Goal: Book appointment/travel/reservation

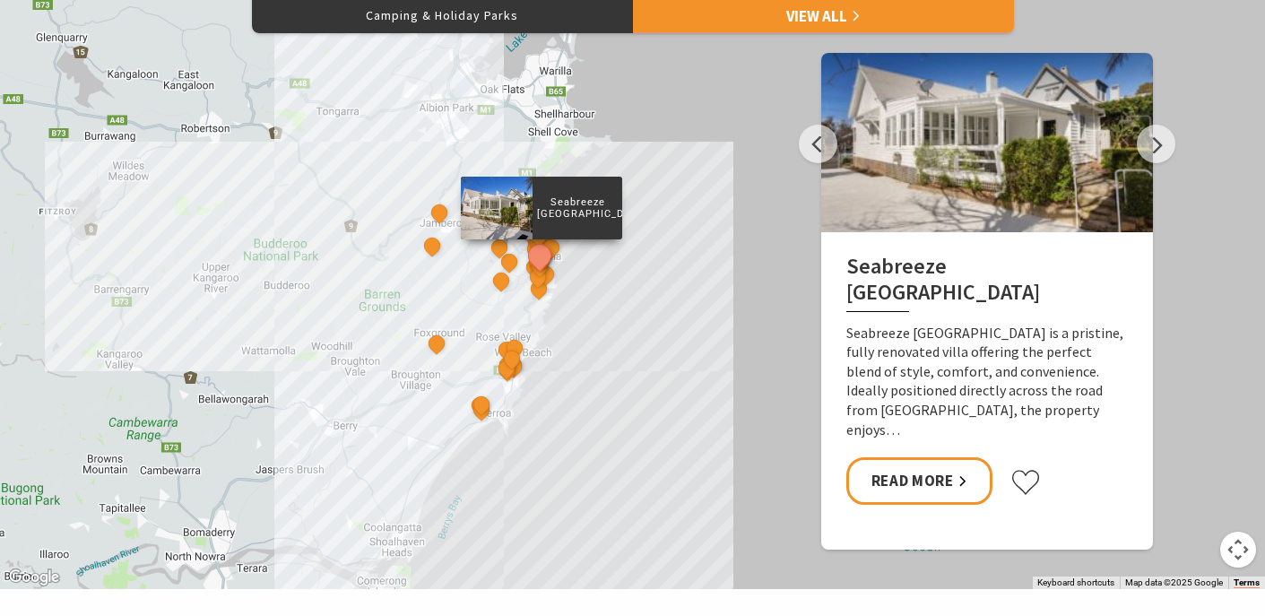
scroll to position [892, 0]
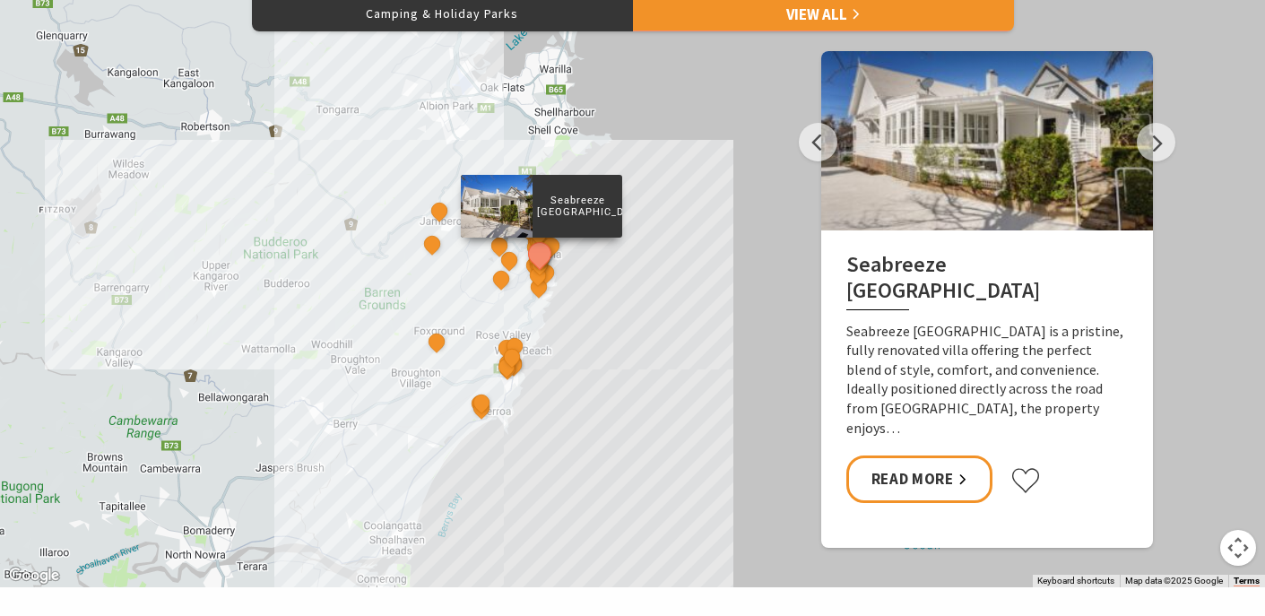
click at [586, 413] on div "Seabreeze [GEOGRAPHIC_DATA] The Sebel Kiama Seaside Escape 1 [GEOGRAPHIC_DATA] …" at bounding box center [632, 265] width 1265 height 646
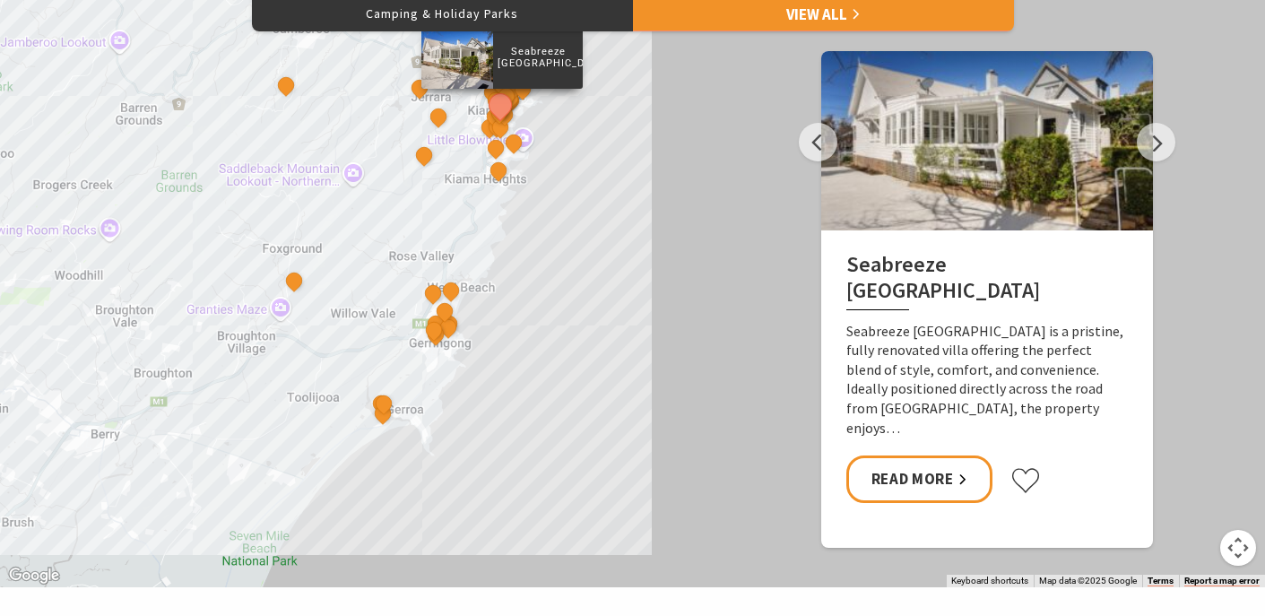
click at [566, 330] on div "Seabreeze [GEOGRAPHIC_DATA] The Sebel Kiama Seaside Escape 1 [GEOGRAPHIC_DATA] …" at bounding box center [632, 265] width 1265 height 646
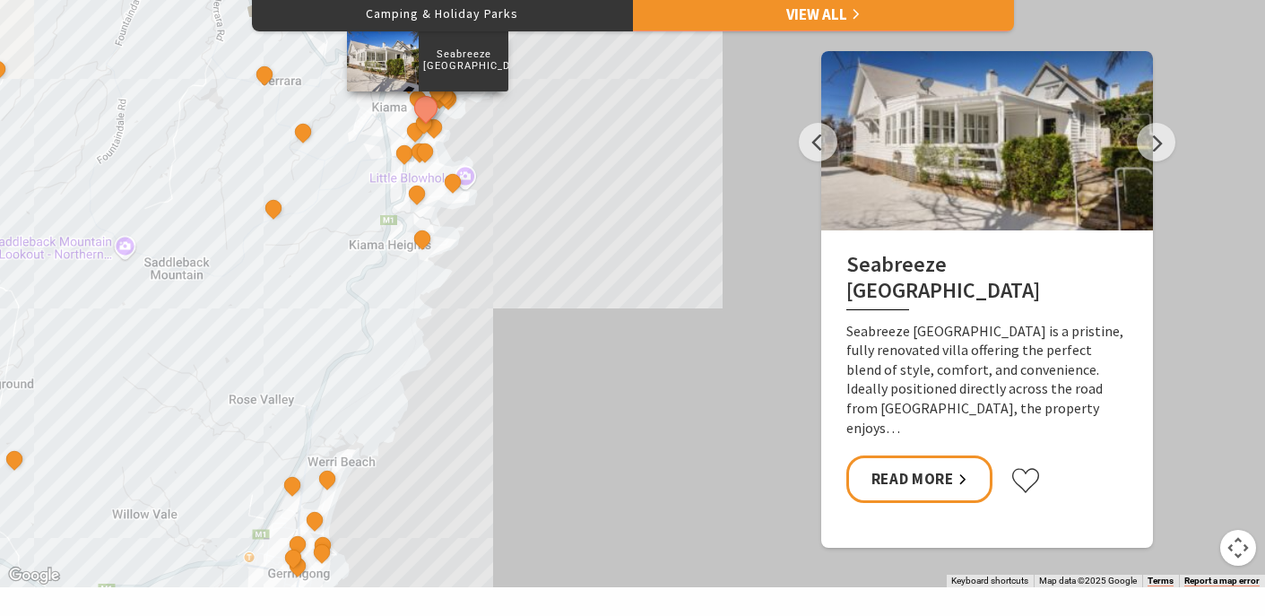
drag, startPoint x: 533, startPoint y: 241, endPoint x: 517, endPoint y: 461, distance: 220.3
click at [517, 461] on div "Seabreeze [GEOGRAPHIC_DATA] The Sebel Kiama Seaside Escape 1 [GEOGRAPHIC_DATA] …" at bounding box center [632, 265] width 1265 height 646
click at [518, 389] on div "Seabreeze [GEOGRAPHIC_DATA] The Sebel Kiama Seaside Escape 1 [GEOGRAPHIC_DATA] …" at bounding box center [632, 265] width 1265 height 646
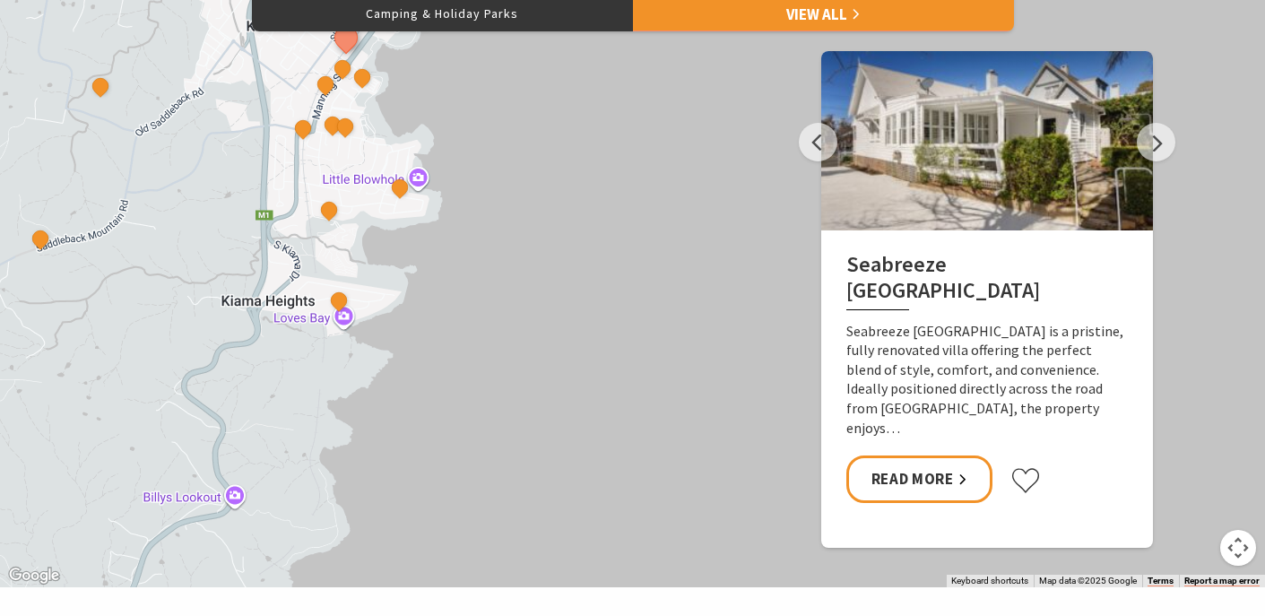
drag, startPoint x: 500, startPoint y: 232, endPoint x: 509, endPoint y: 466, distance: 234.2
click at [509, 466] on div "Seabreeze [GEOGRAPHIC_DATA] The Sebel Kiama Seaside Escape 1 [GEOGRAPHIC_DATA] …" at bounding box center [632, 265] width 1265 height 646
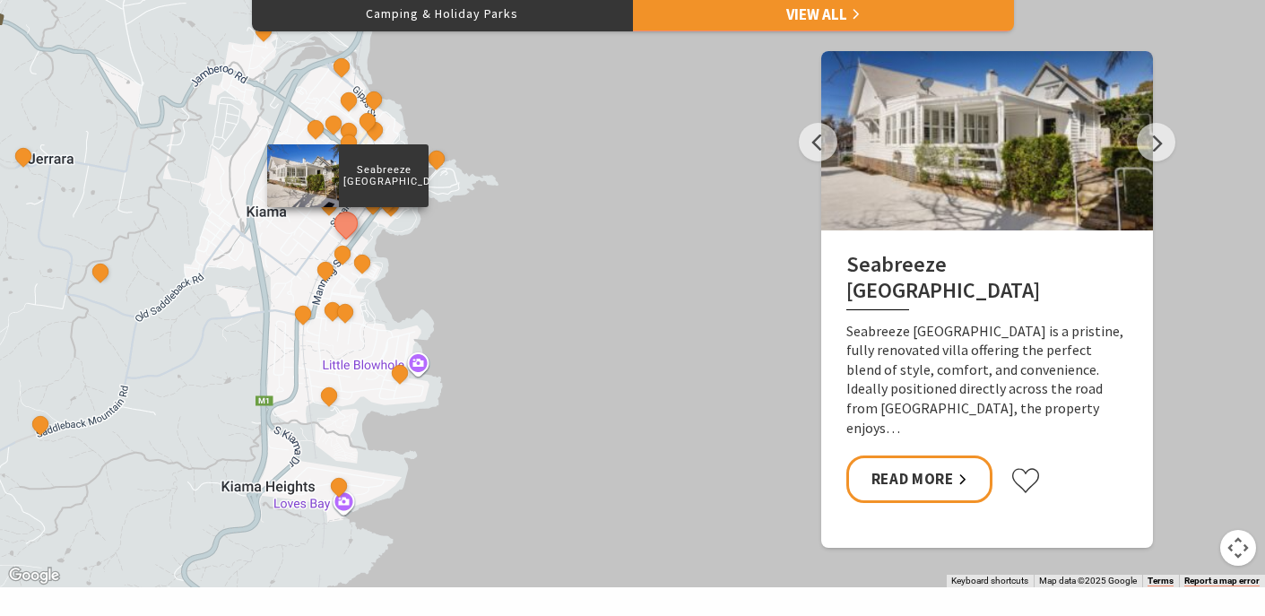
drag, startPoint x: 506, startPoint y: 265, endPoint x: 505, endPoint y: 482, distance: 217.0
click at [505, 482] on div "Seabreeze [GEOGRAPHIC_DATA] The Sebel Kiama Seaside Escape 1 [GEOGRAPHIC_DATA] …" at bounding box center [632, 265] width 1265 height 646
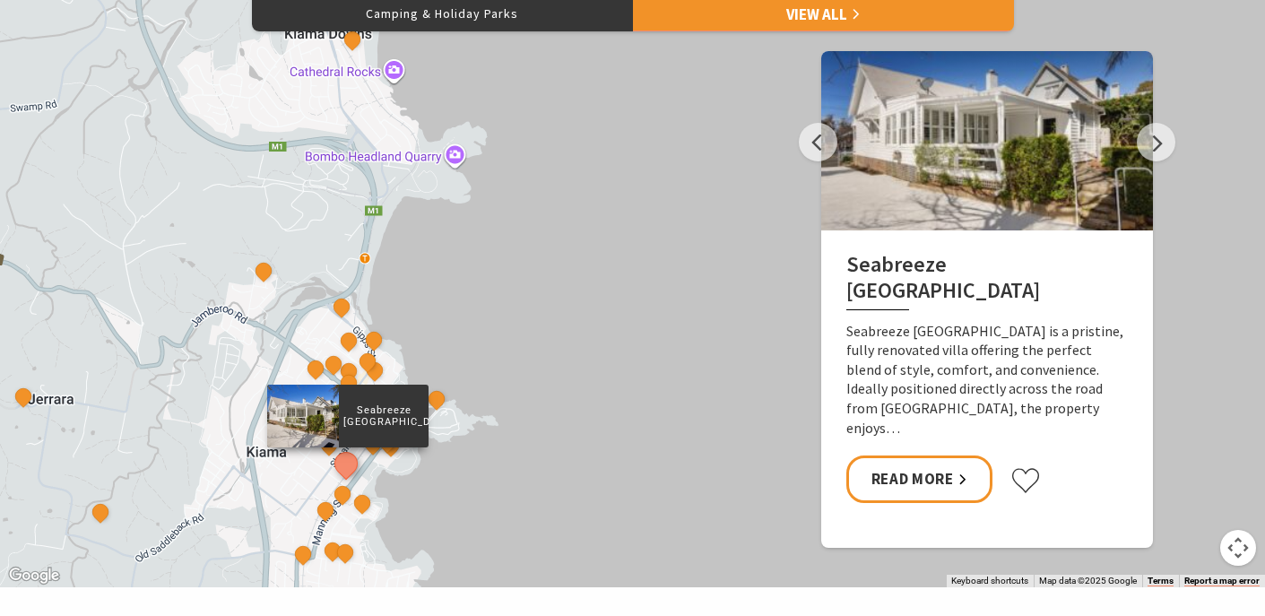
drag, startPoint x: 504, startPoint y: 307, endPoint x: 507, endPoint y: 499, distance: 191.9
click at [507, 499] on div "Seabreeze [GEOGRAPHIC_DATA] The Sebel Kiama Seaside Escape 1 [GEOGRAPHIC_DATA] …" at bounding box center [632, 265] width 1265 height 646
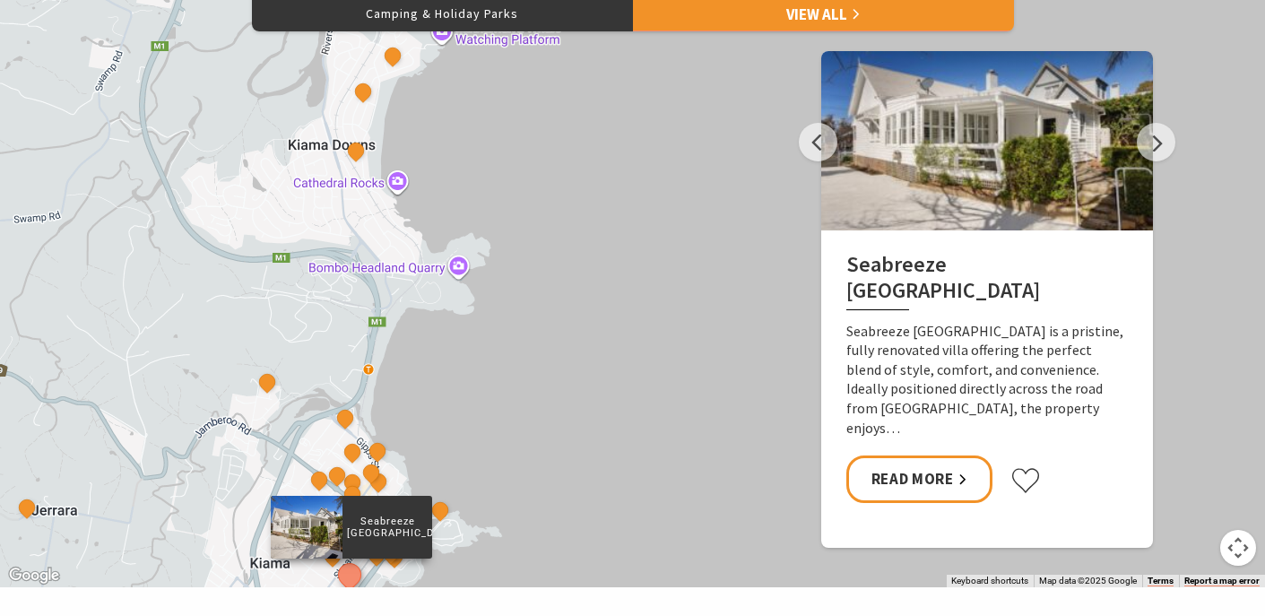
drag, startPoint x: 507, startPoint y: 276, endPoint x: 509, endPoint y: 388, distance: 112.1
click at [509, 388] on div "Seabreeze [GEOGRAPHIC_DATA] The Sebel Kiama Seaside Escape 1 [GEOGRAPHIC_DATA] …" at bounding box center [632, 265] width 1265 height 646
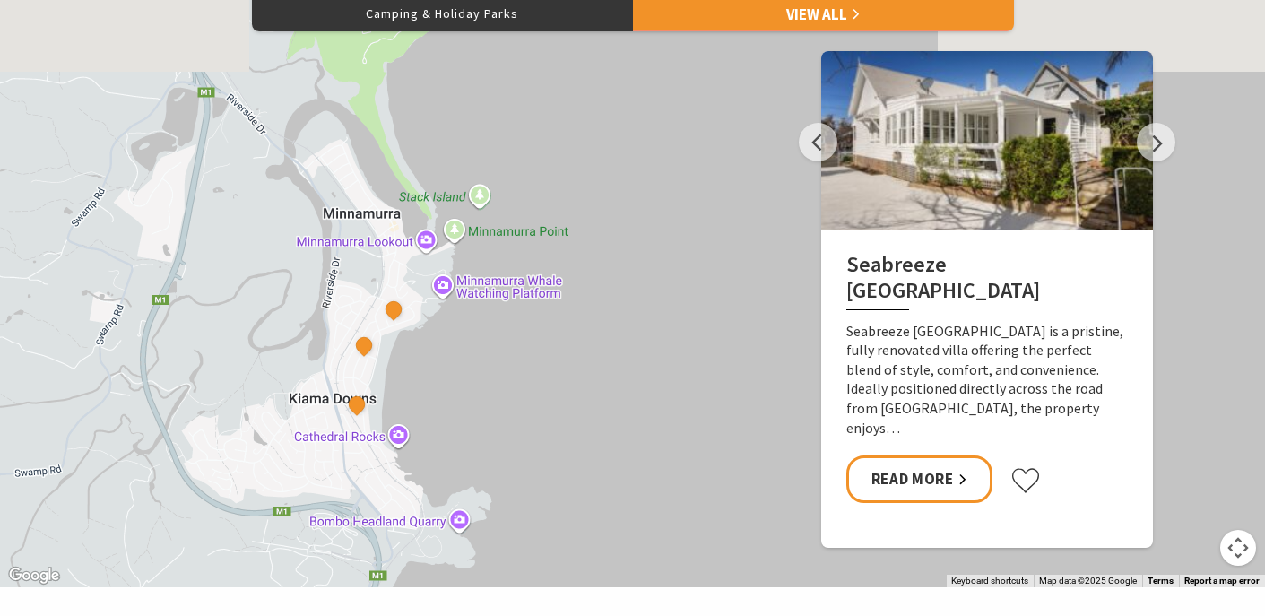
drag, startPoint x: 547, startPoint y: 204, endPoint x: 547, endPoint y: 455, distance: 251.1
click at [547, 455] on div "Seabreeze [GEOGRAPHIC_DATA] The Sebel Kiama Seaside Escape 1 [GEOGRAPHIC_DATA] …" at bounding box center [632, 265] width 1265 height 646
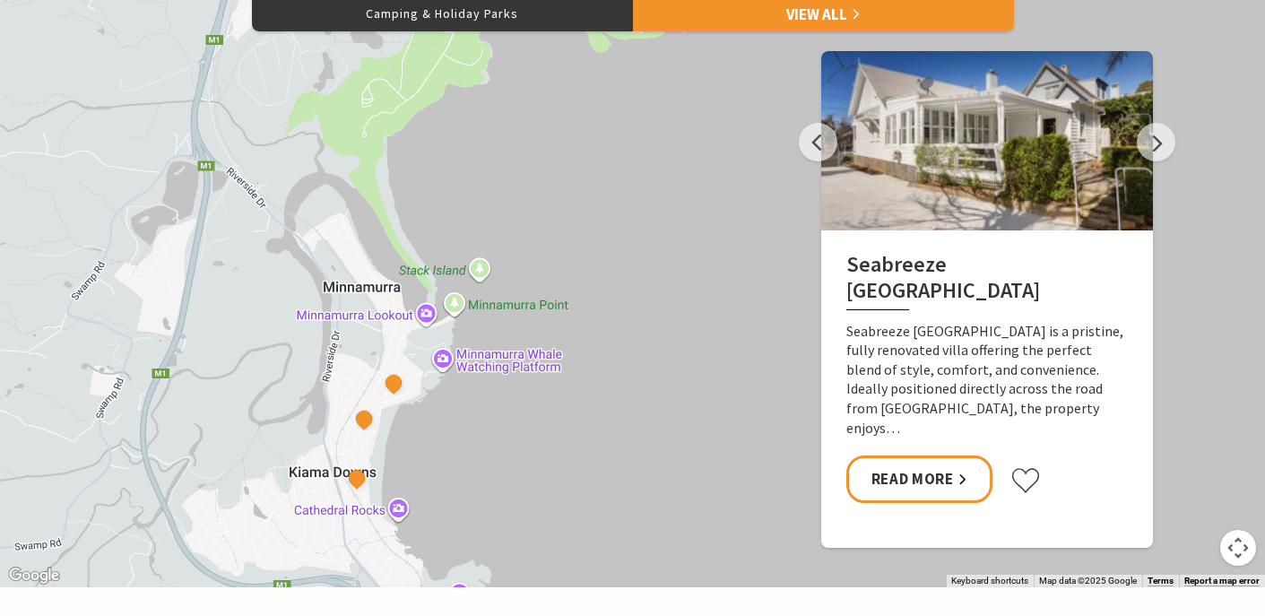
drag, startPoint x: 545, startPoint y: 406, endPoint x: 545, endPoint y: 581, distance: 174.9
click at [545, 581] on div "Seabreeze [GEOGRAPHIC_DATA] The Sebel Kiama Seaside Escape 1 [GEOGRAPHIC_DATA] …" at bounding box center [632, 265] width 1265 height 646
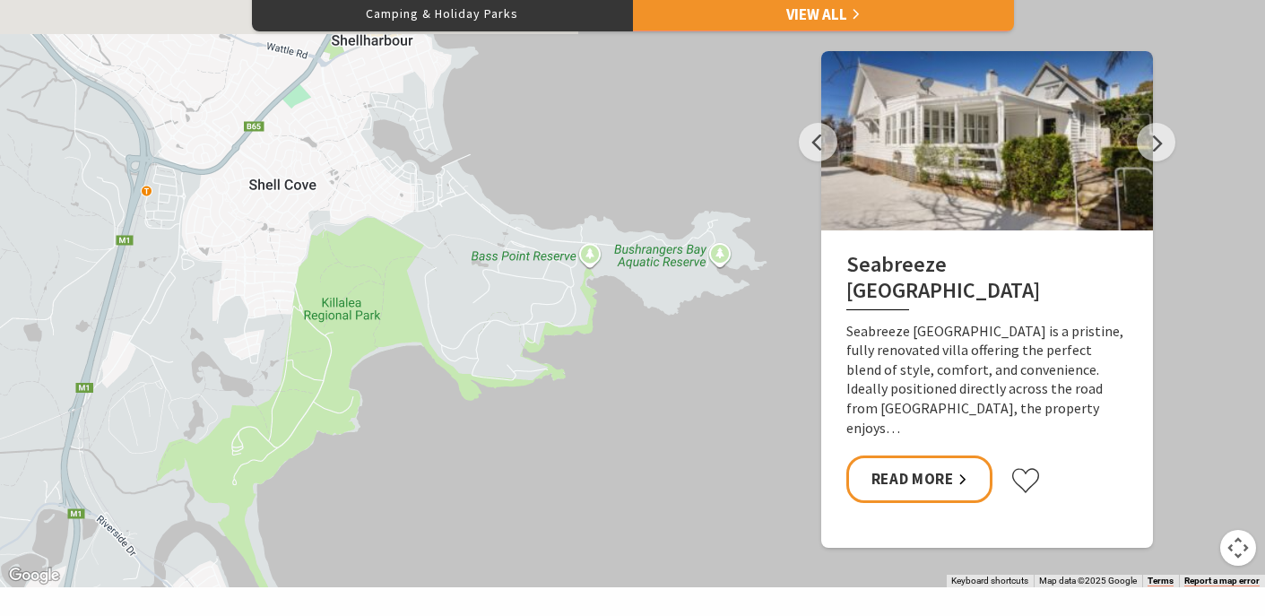
drag, startPoint x: 606, startPoint y: 324, endPoint x: 475, endPoint y: 575, distance: 283.2
click at [475, 575] on div "Seabreeze [GEOGRAPHIC_DATA] The Sebel Kiama Seaside Escape 1 [GEOGRAPHIC_DATA] …" at bounding box center [632, 265] width 1265 height 646
click at [475, 527] on div "Seabreeze [GEOGRAPHIC_DATA] The Sebel Kiama Seaside Escape 1 [GEOGRAPHIC_DATA] …" at bounding box center [632, 265] width 1265 height 646
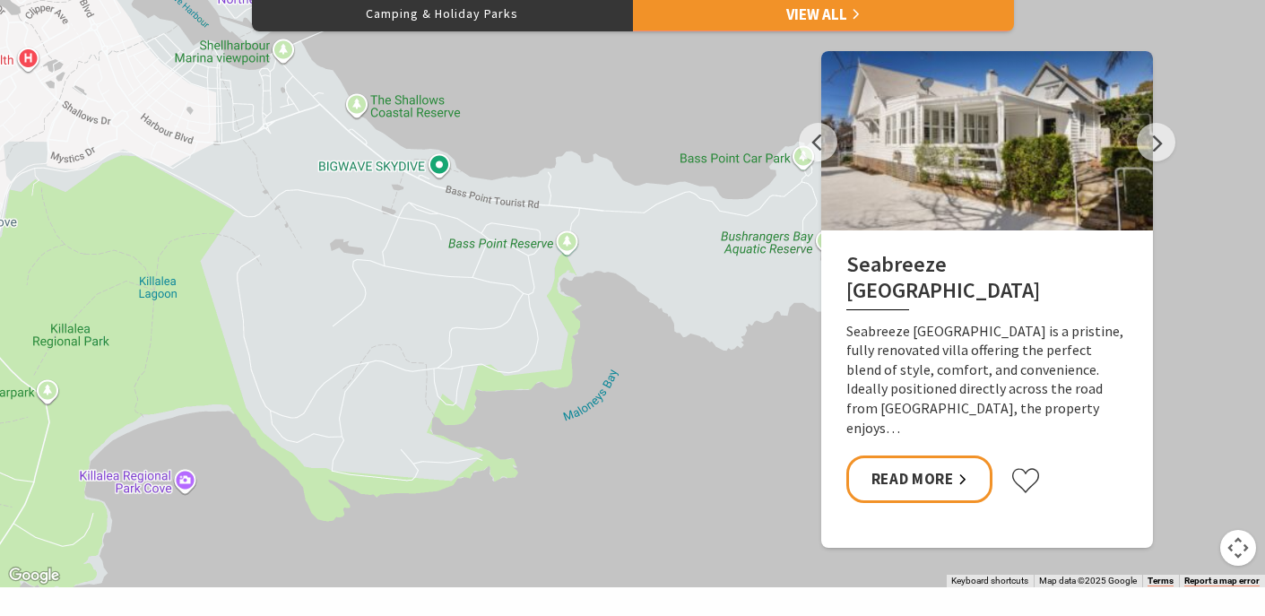
drag, startPoint x: 464, startPoint y: 439, endPoint x: 326, endPoint y: 691, distance: 286.2
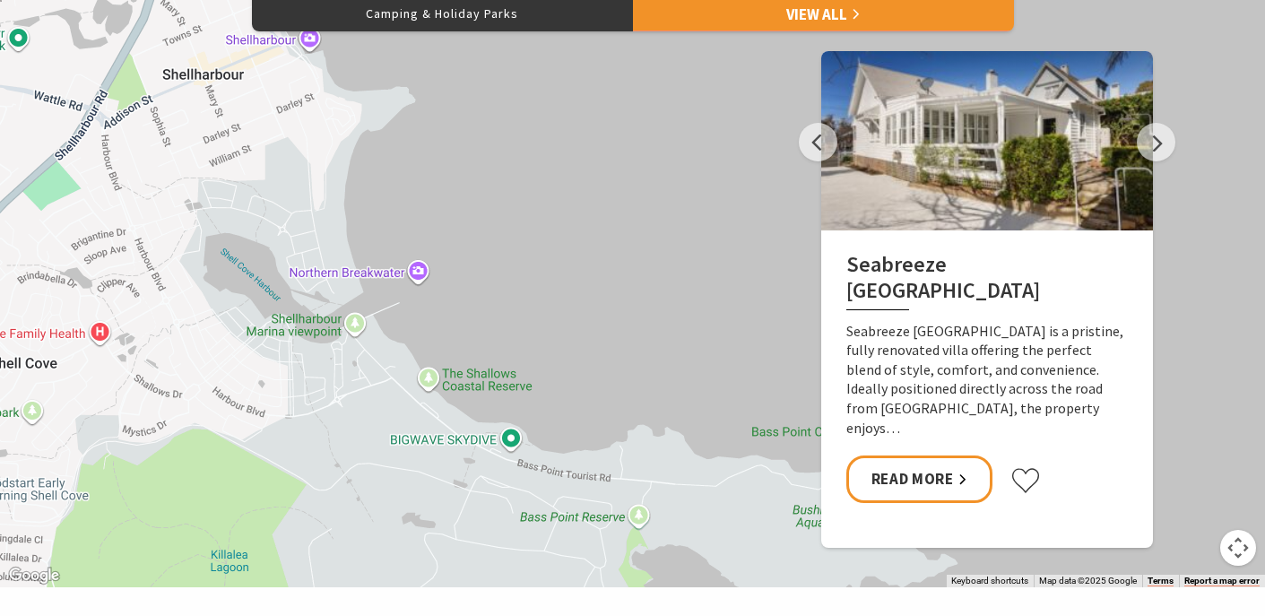
drag, startPoint x: 506, startPoint y: 117, endPoint x: 580, endPoint y: 396, distance: 289.5
click at [580, 396] on div "Seabreeze [GEOGRAPHIC_DATA] The Sebel Kiama Seaside Escape 1 [GEOGRAPHIC_DATA] …" at bounding box center [632, 265] width 1265 height 646
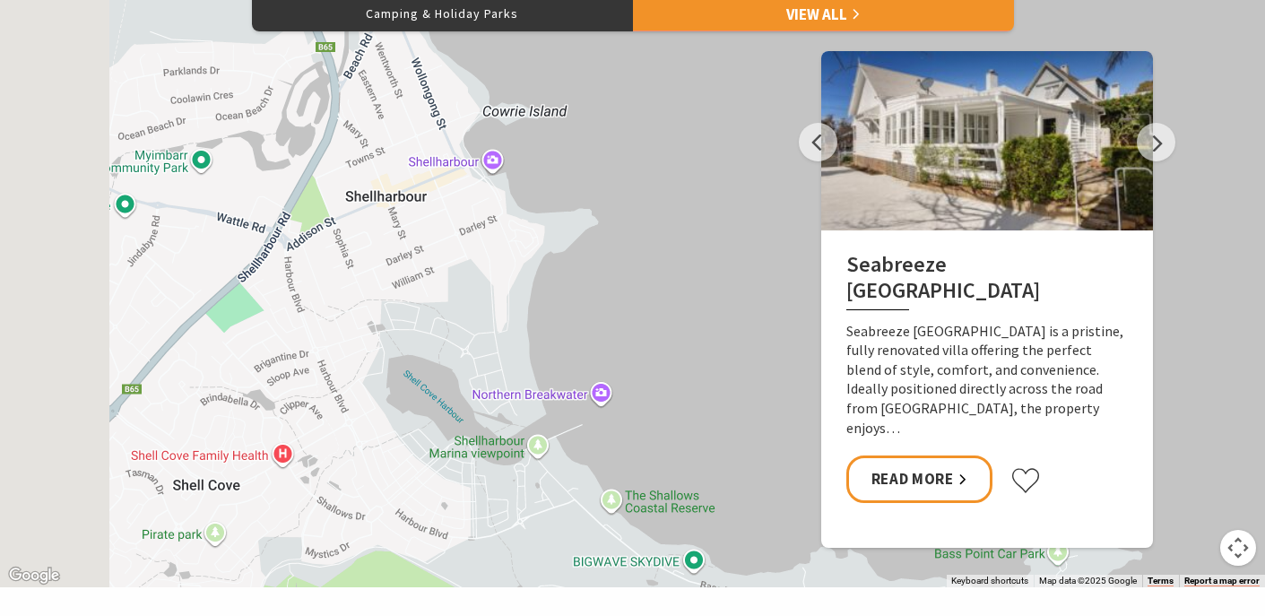
drag, startPoint x: 493, startPoint y: 244, endPoint x: 682, endPoint y: 370, distance: 226.8
click at [682, 370] on div "Seabreeze [GEOGRAPHIC_DATA] The Sebel Kiama Seaside Escape 1 [GEOGRAPHIC_DATA] …" at bounding box center [632, 265] width 1265 height 646
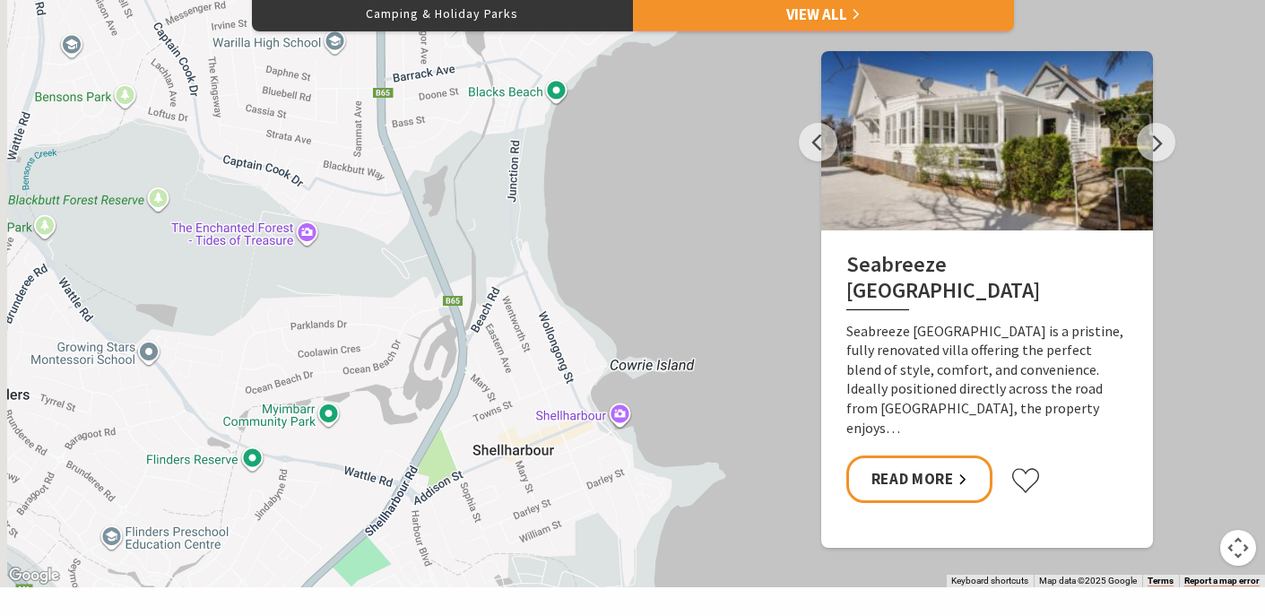
drag, startPoint x: 641, startPoint y: 222, endPoint x: 762, endPoint y: 469, distance: 274.7
click at [762, 469] on div "Seabreeze [GEOGRAPHIC_DATA] The Sebel Kiama Seaside Escape 1 [GEOGRAPHIC_DATA] …" at bounding box center [632, 265] width 1265 height 646
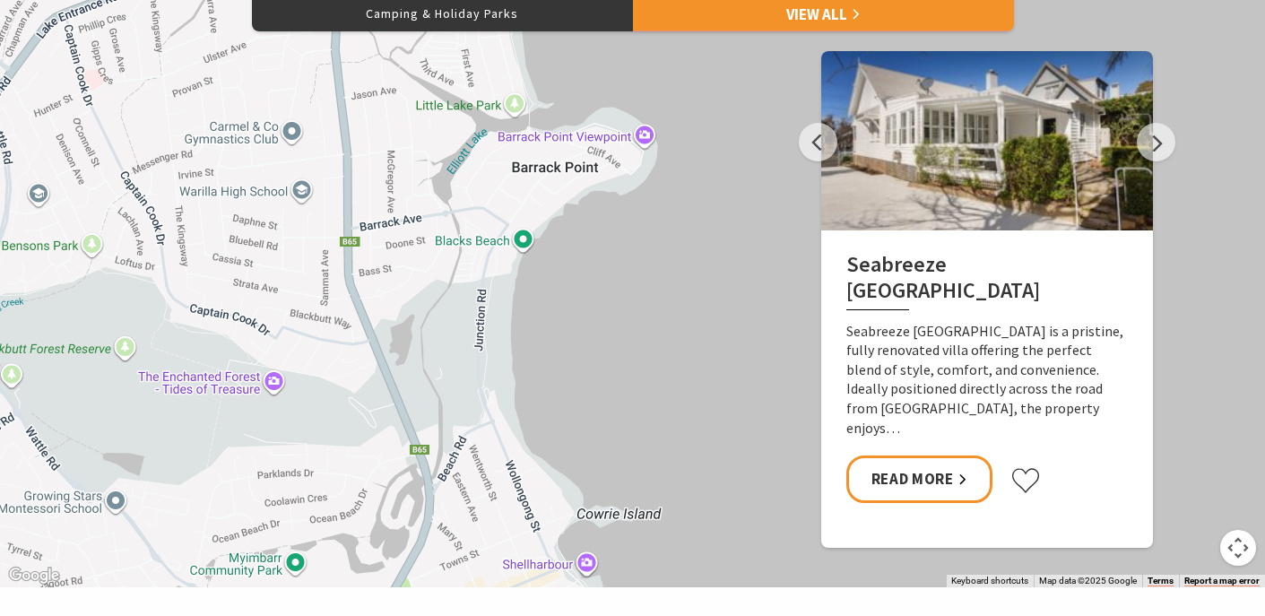
drag, startPoint x: 723, startPoint y: 244, endPoint x: 667, endPoint y: 487, distance: 249.3
click at [667, 487] on div "Seabreeze [GEOGRAPHIC_DATA] The Sebel Kiama Seaside Escape 1 [GEOGRAPHIC_DATA] …" at bounding box center [632, 265] width 1265 height 646
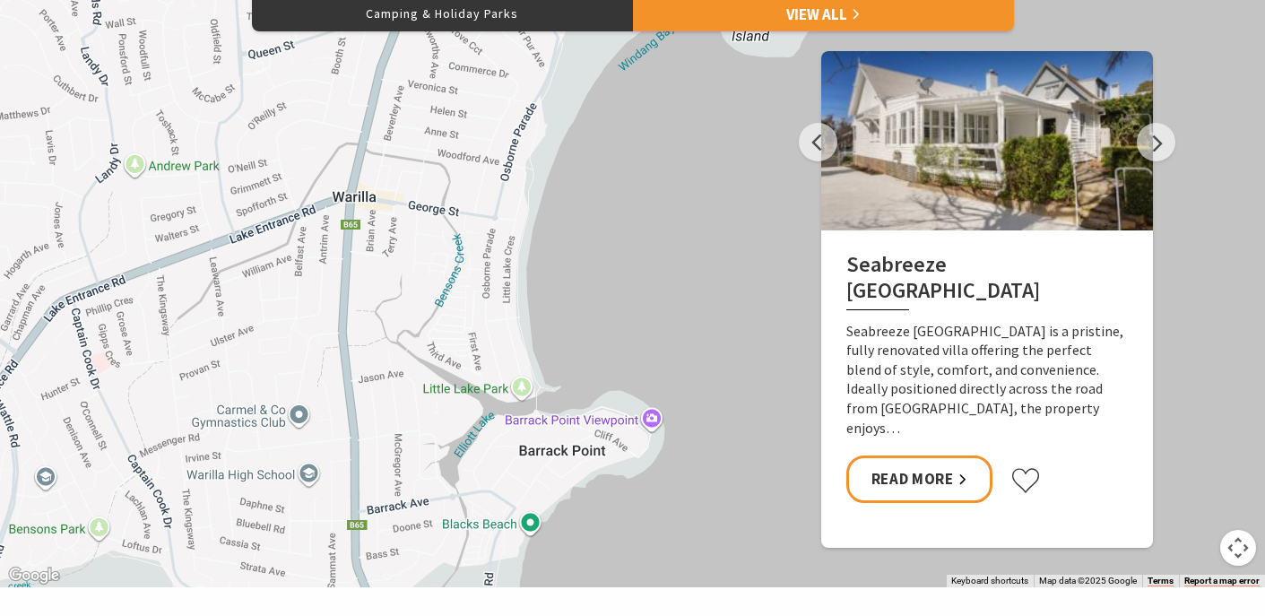
drag, startPoint x: 630, startPoint y: 380, endPoint x: 659, endPoint y: 576, distance: 197.6
click at [659, 576] on div "Seabreeze [GEOGRAPHIC_DATA] The Sebel Kiama Seaside Escape 1 [GEOGRAPHIC_DATA] …" at bounding box center [632, 265] width 1265 height 646
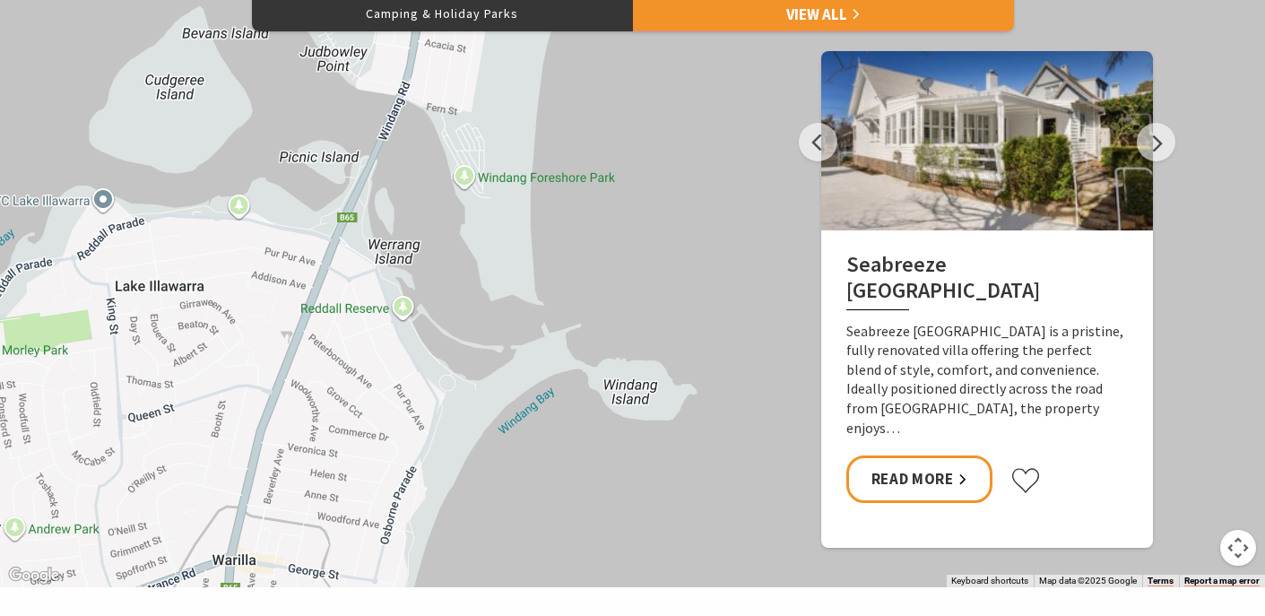
drag, startPoint x: 656, startPoint y: 229, endPoint x: 535, endPoint y: 596, distance: 386.8
click at [535, 596] on section "Stay Camping & Holiday Parks View All Previous Discovery Parks - Gerroa At the …" at bounding box center [632, 289] width 1265 height 695
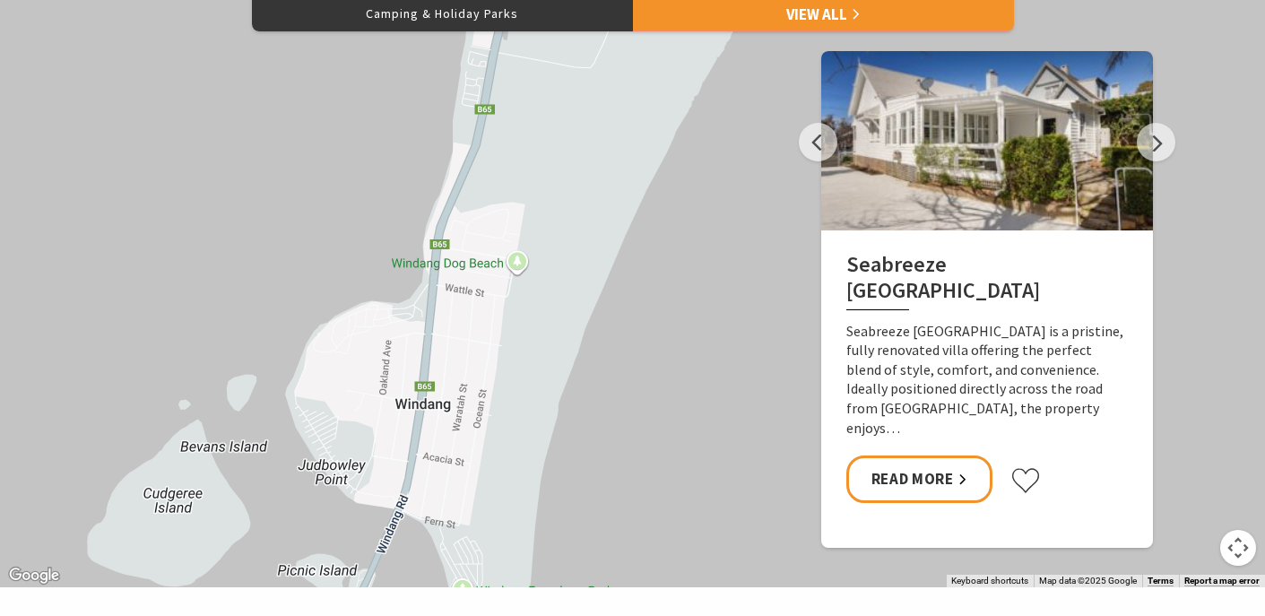
drag, startPoint x: 671, startPoint y: 193, endPoint x: 669, endPoint y: 611, distance: 417.9
click at [669, 611] on section "Stay Camping & Holiday Parks View All Previous Discovery Parks - Gerroa At the …" at bounding box center [632, 289] width 1265 height 695
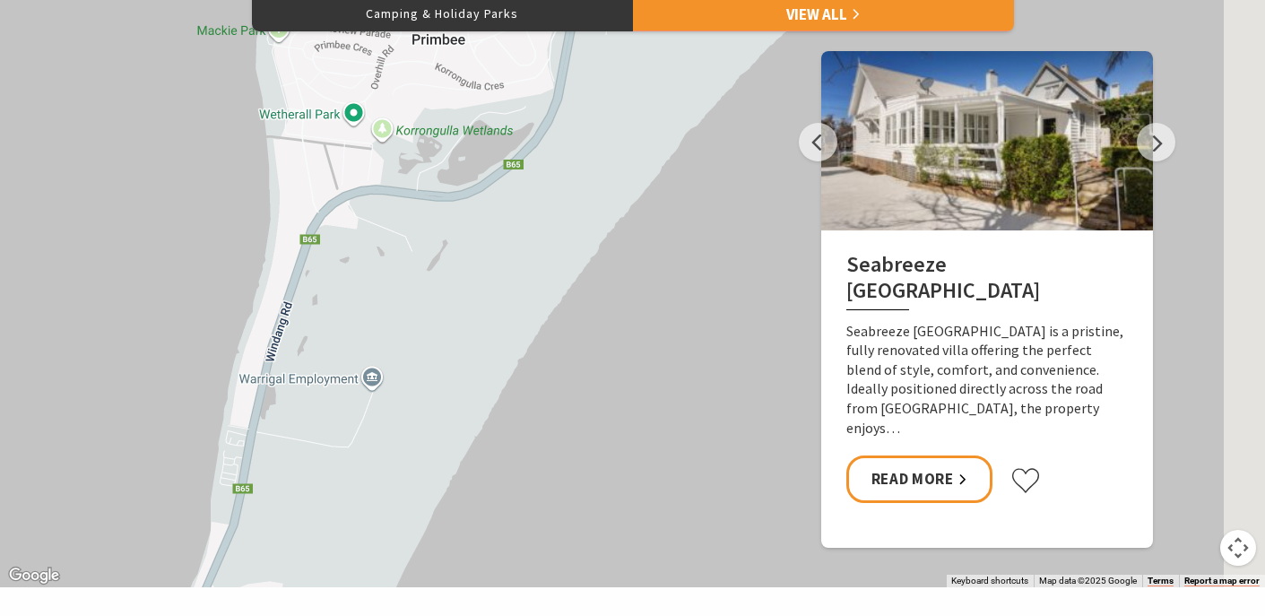
drag, startPoint x: 733, startPoint y: 309, endPoint x: 491, endPoint y: 690, distance: 450.8
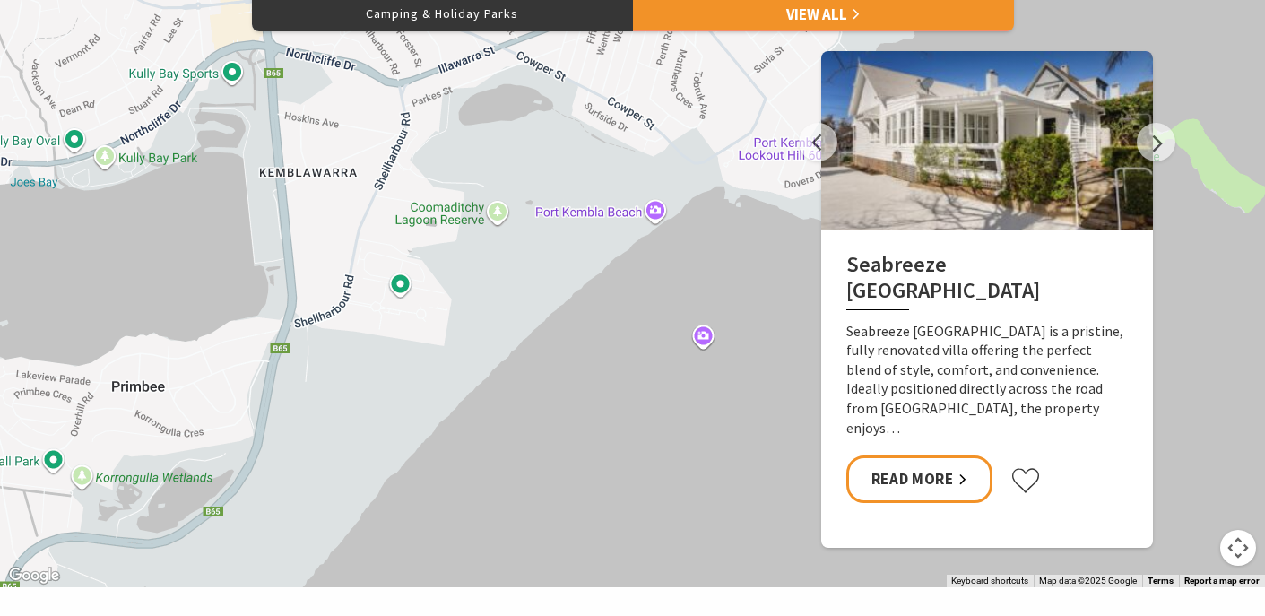
drag, startPoint x: 646, startPoint y: 340, endPoint x: 344, endPoint y: 691, distance: 462.4
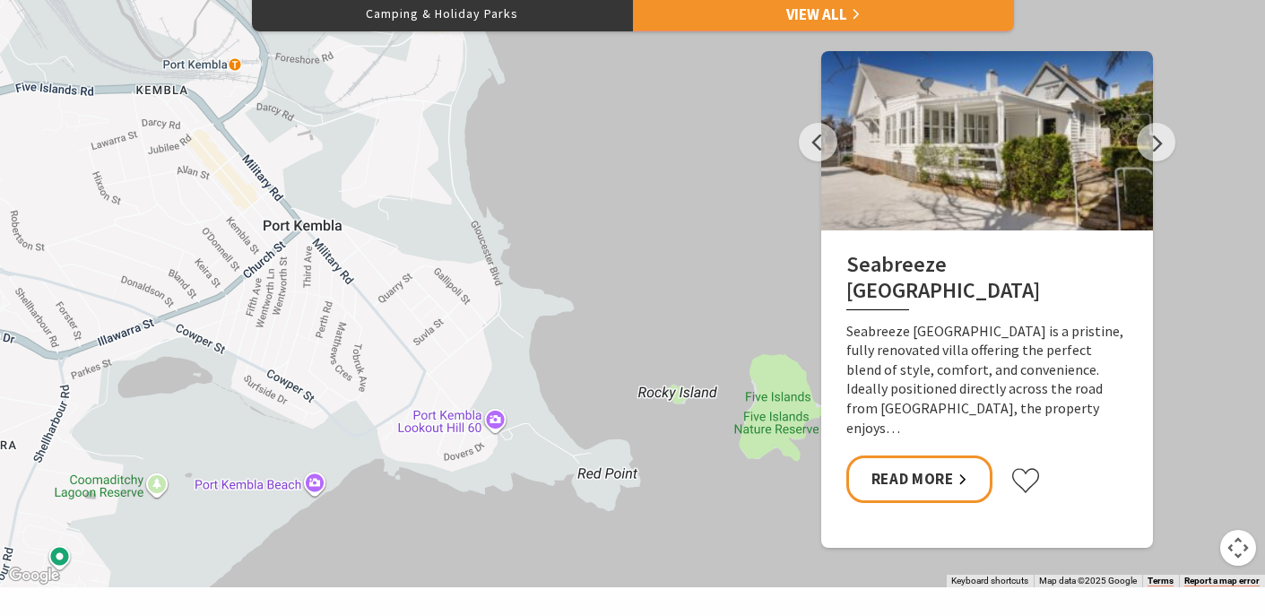
drag, startPoint x: 604, startPoint y: 386, endPoint x: 270, endPoint y: 656, distance: 429.7
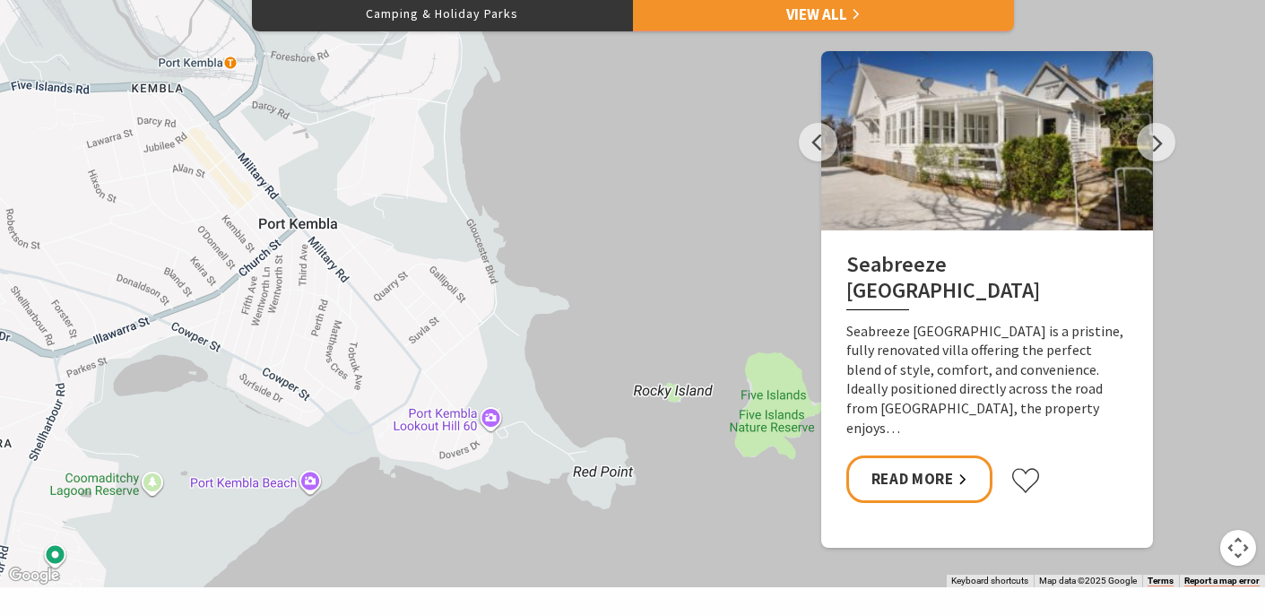
click at [1247, 550] on button "Map camera controls" at bounding box center [1239, 548] width 36 height 36
click at [1195, 555] on button "Zoom out" at bounding box center [1194, 548] width 36 height 36
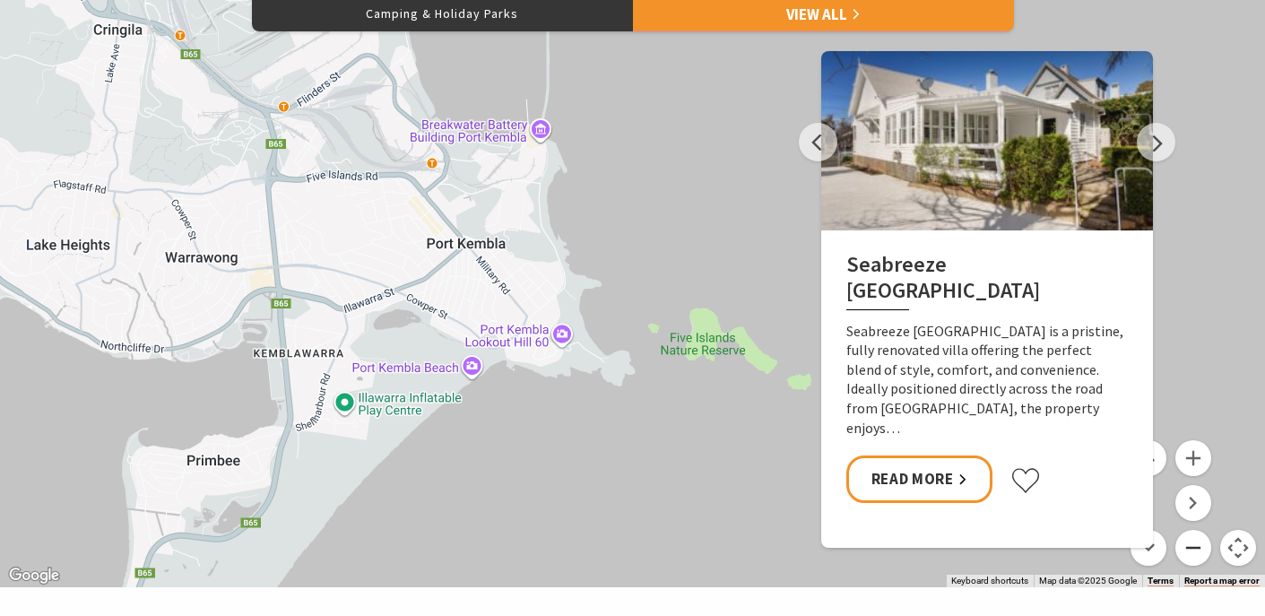
click at [1195, 555] on button "Zoom out" at bounding box center [1194, 548] width 36 height 36
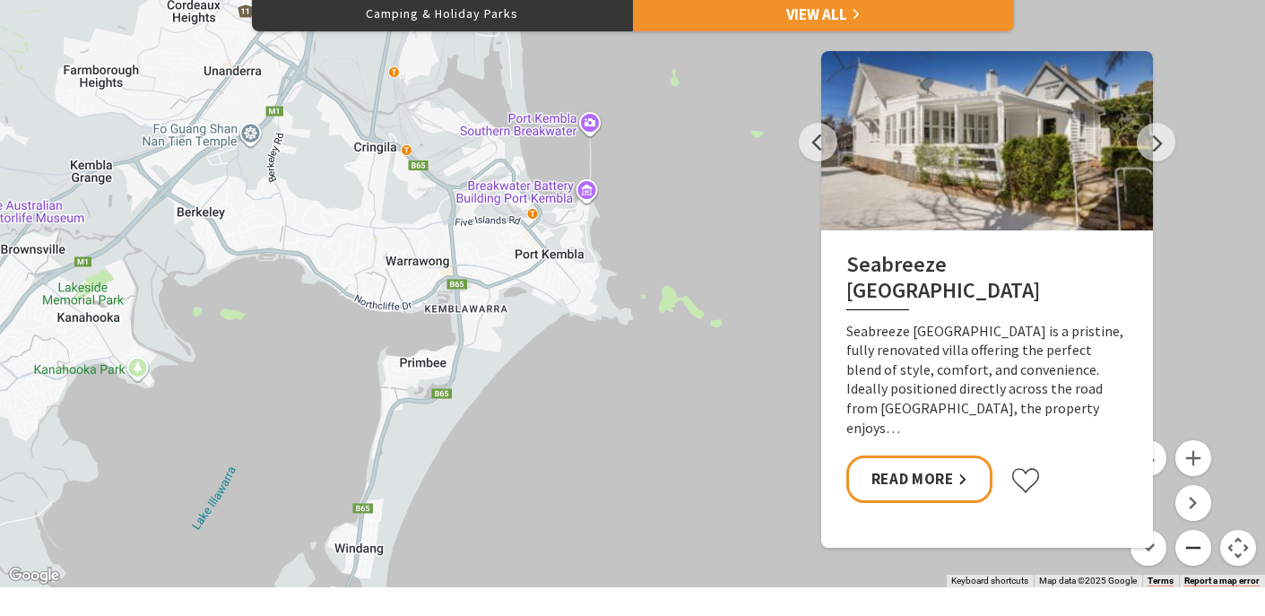
click at [1195, 555] on button "Zoom out" at bounding box center [1194, 548] width 36 height 36
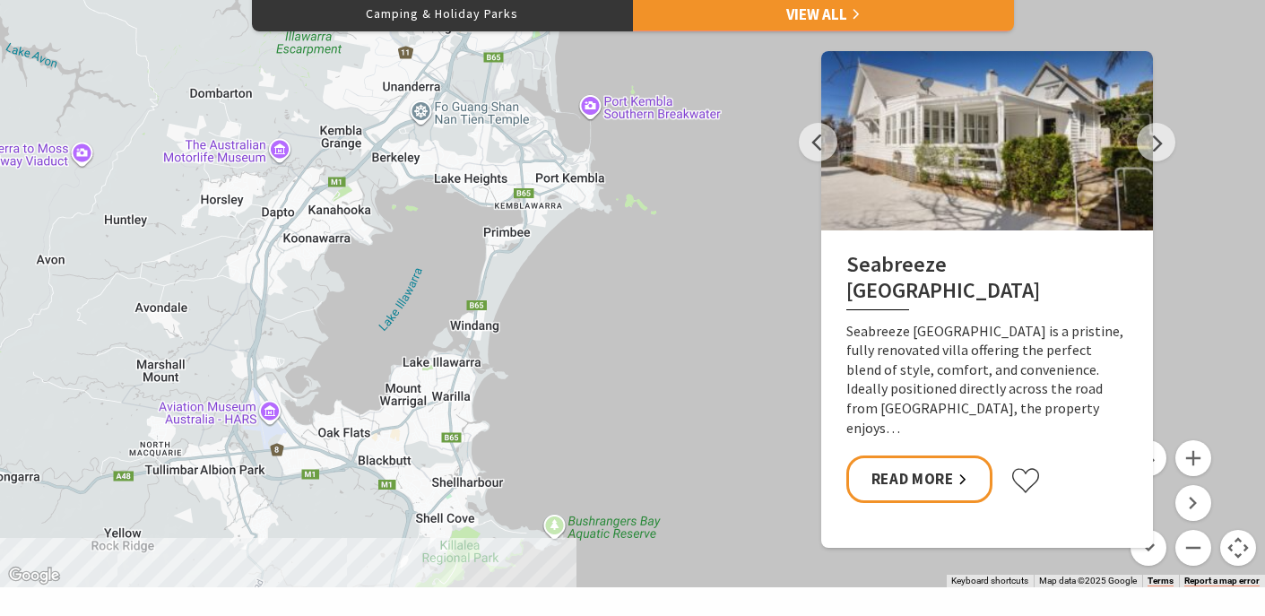
drag, startPoint x: 654, startPoint y: 543, endPoint x: 631, endPoint y: 454, distance: 92.4
click at [631, 454] on div "Seabreeze [GEOGRAPHIC_DATA] The Sebel Kiama Seaside Escape 1 [GEOGRAPHIC_DATA] …" at bounding box center [1258, 586] width 1291 height 807
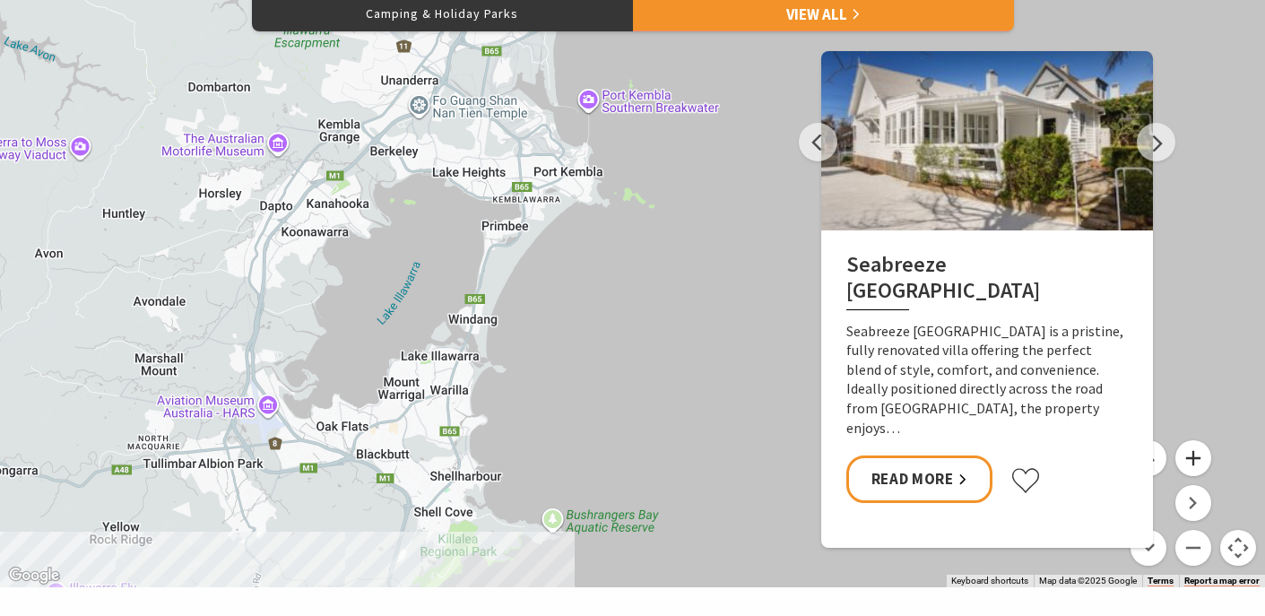
click at [1197, 448] on button "Zoom in" at bounding box center [1194, 458] width 36 height 36
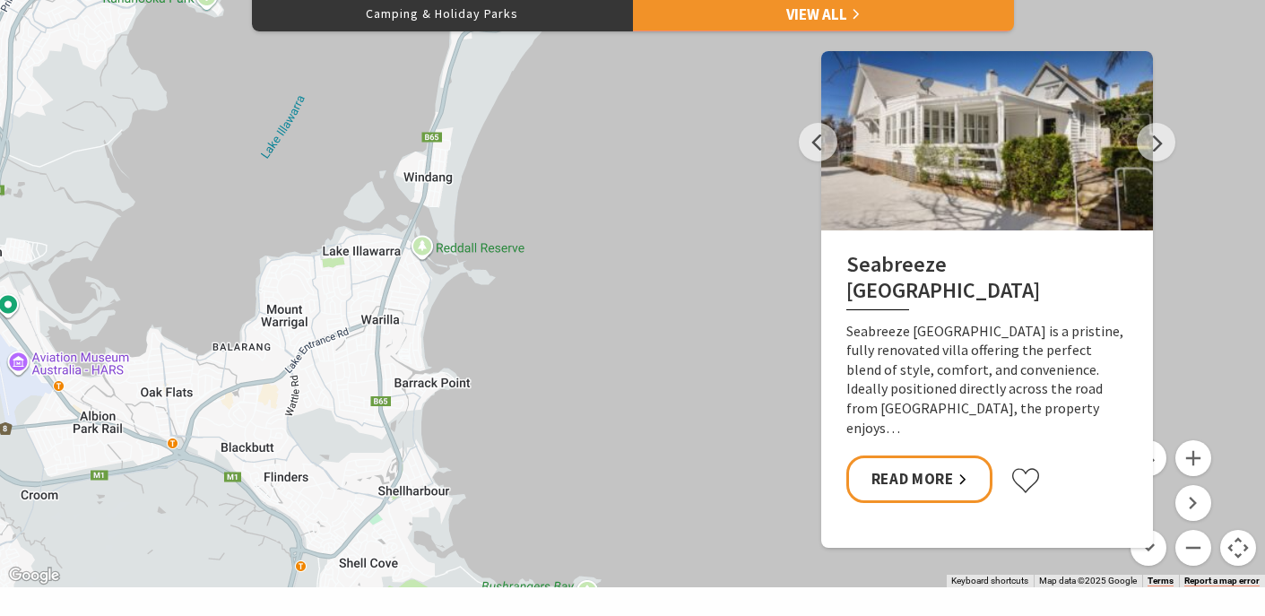
drag, startPoint x: 583, startPoint y: 558, endPoint x: 699, endPoint y: 357, distance: 231.8
click at [699, 357] on div "Seabreeze [GEOGRAPHIC_DATA] The Sebel Kiama Seaside Escape 1 [GEOGRAPHIC_DATA] …" at bounding box center [632, 265] width 1265 height 646
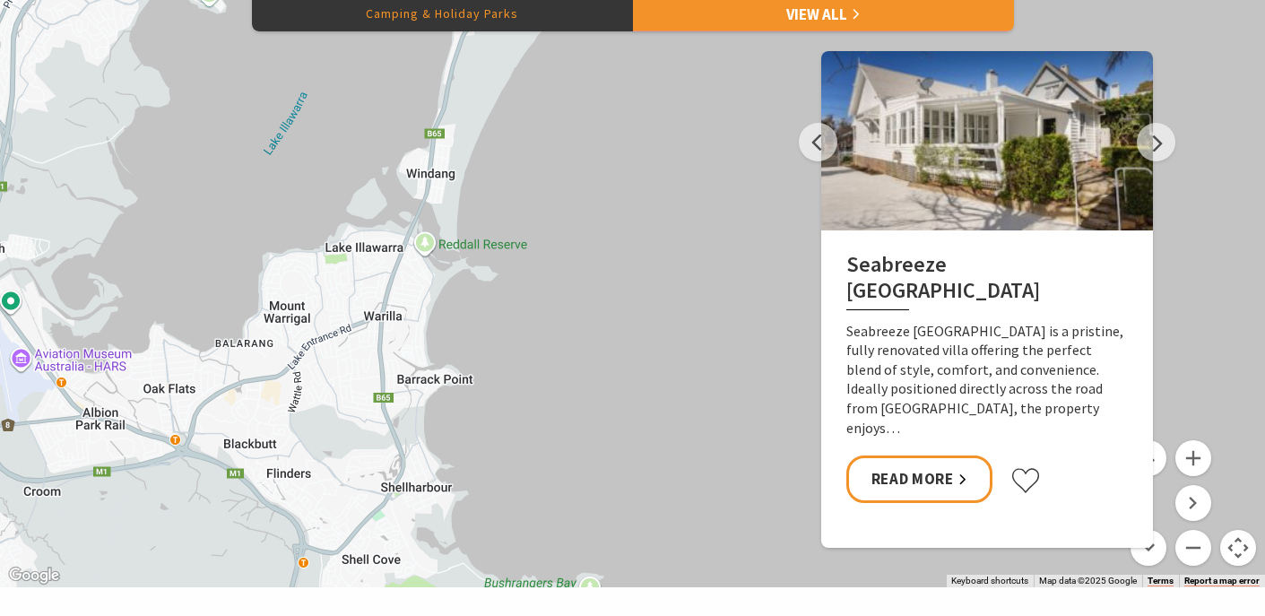
click at [566, 13] on button "Camping & Holiday Parks" at bounding box center [442, 14] width 381 height 36
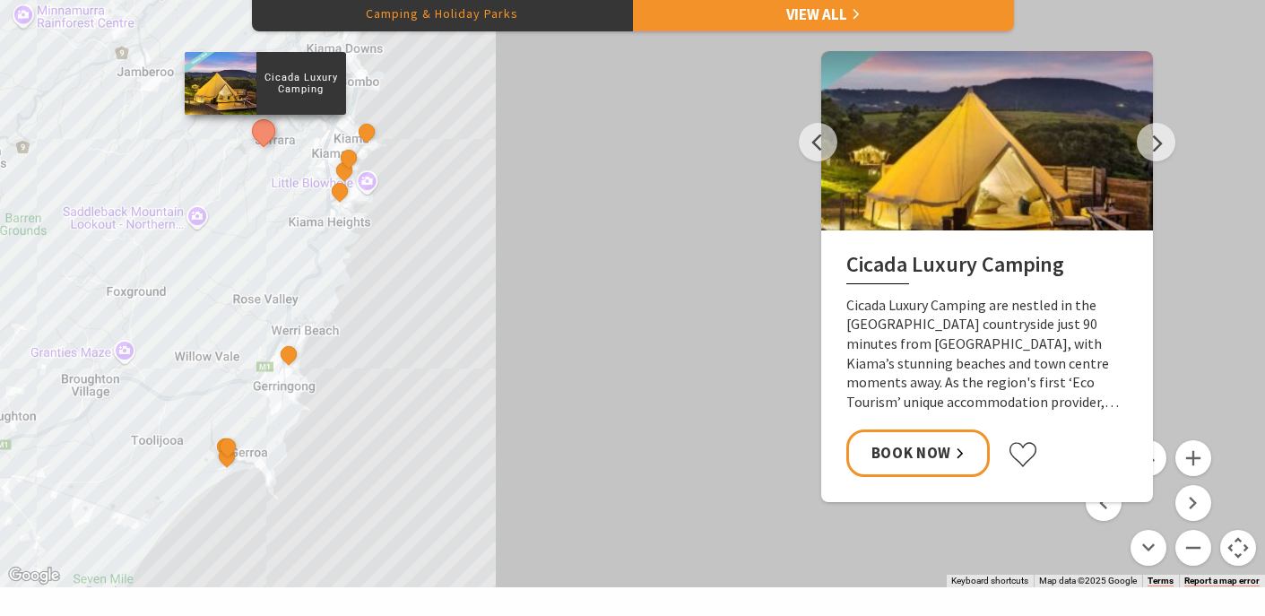
click at [595, 248] on div "Cicada Luxury Camping [GEOGRAPHIC_DATA] BIG4 [GEOGRAPHIC_DATA] [GEOGRAPHIC_DATA…" at bounding box center [632, 265] width 1265 height 646
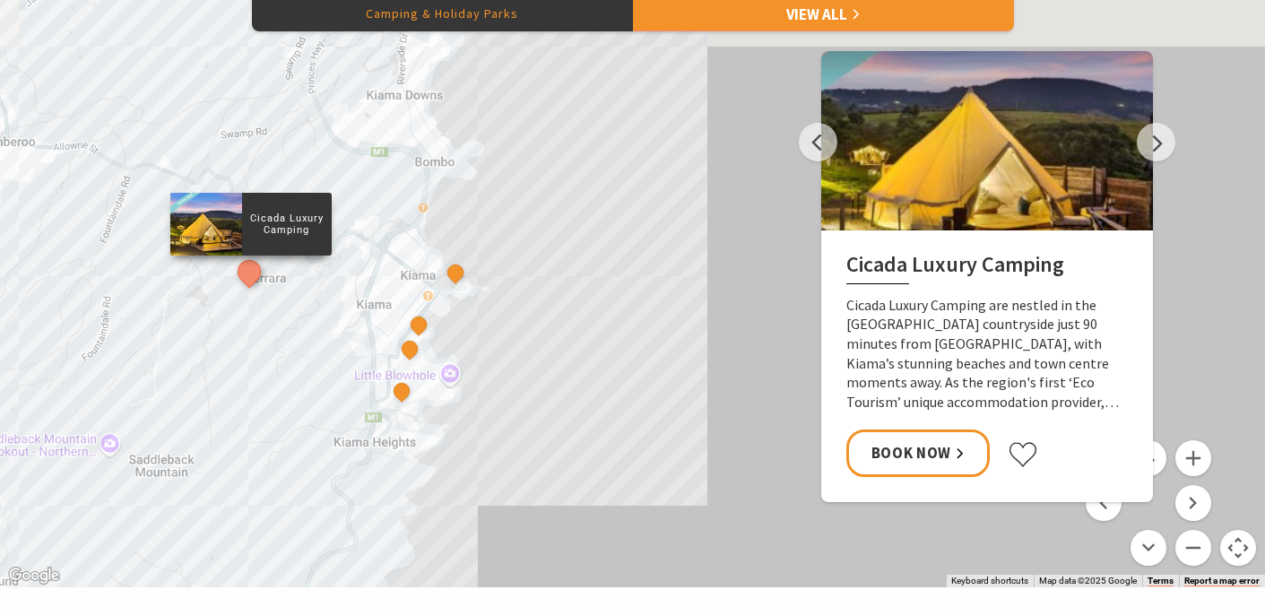
drag, startPoint x: 441, startPoint y: 183, endPoint x: 755, endPoint y: 430, distance: 399.7
click at [755, 430] on div "Cicada Luxury Camping [GEOGRAPHIC_DATA] BIG4 [GEOGRAPHIC_DATA] [GEOGRAPHIC_DATA…" at bounding box center [632, 265] width 1265 height 646
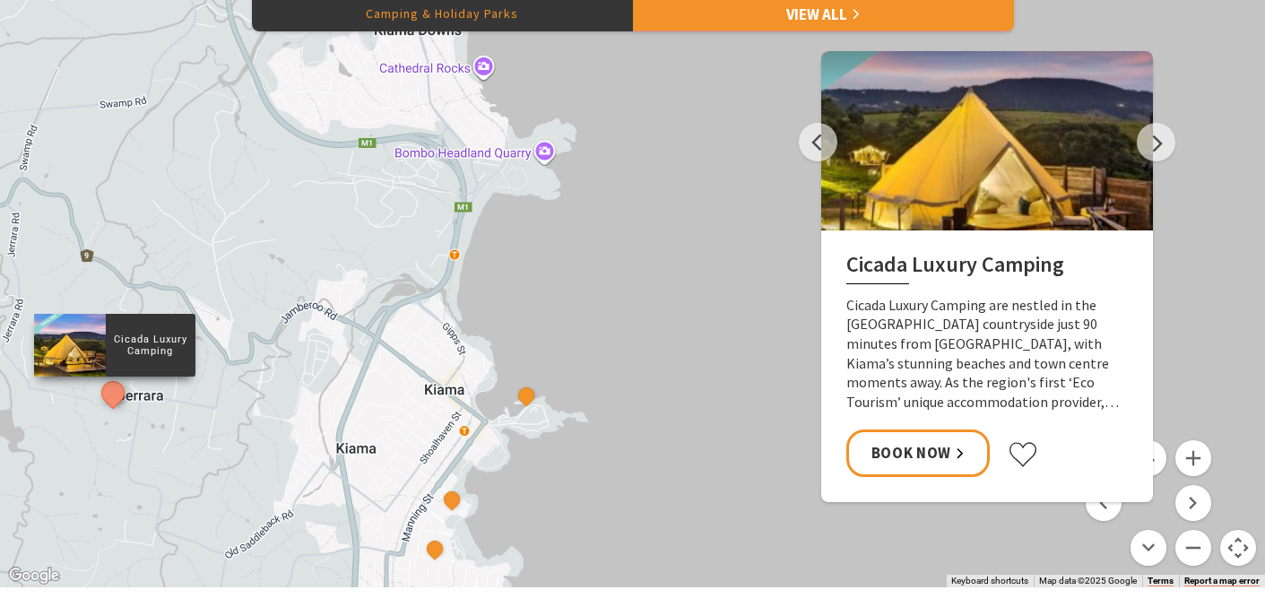
drag, startPoint x: 483, startPoint y: 258, endPoint x: 743, endPoint y: 449, distance: 322.7
click at [743, 449] on div "Cicada Luxury Camping [GEOGRAPHIC_DATA] BIG4 [GEOGRAPHIC_DATA] [GEOGRAPHIC_DATA…" at bounding box center [632, 265] width 1265 height 646
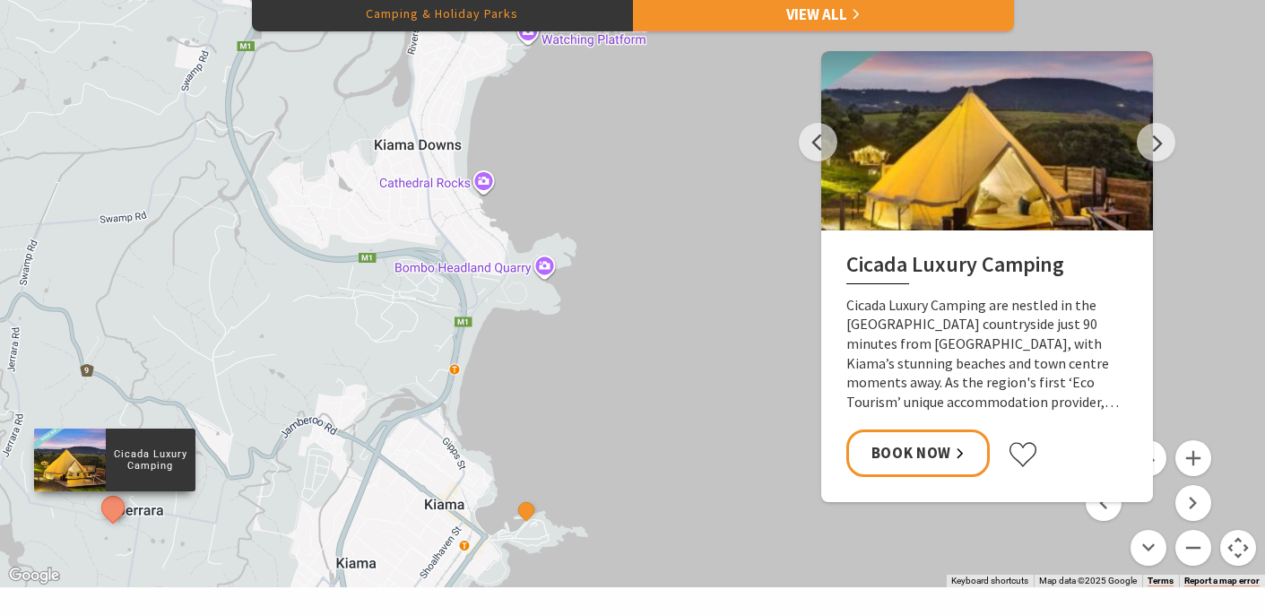
drag, startPoint x: 720, startPoint y: 275, endPoint x: 717, endPoint y: 493, distance: 217.9
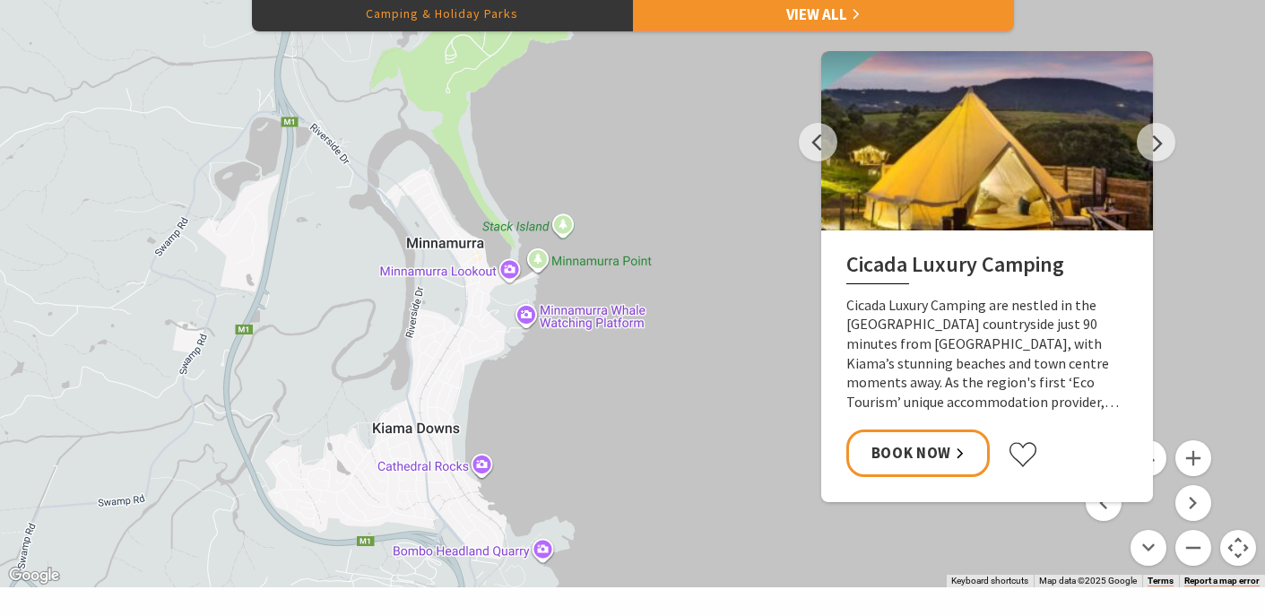
drag, startPoint x: 709, startPoint y: 300, endPoint x: 710, endPoint y: 507, distance: 206.3
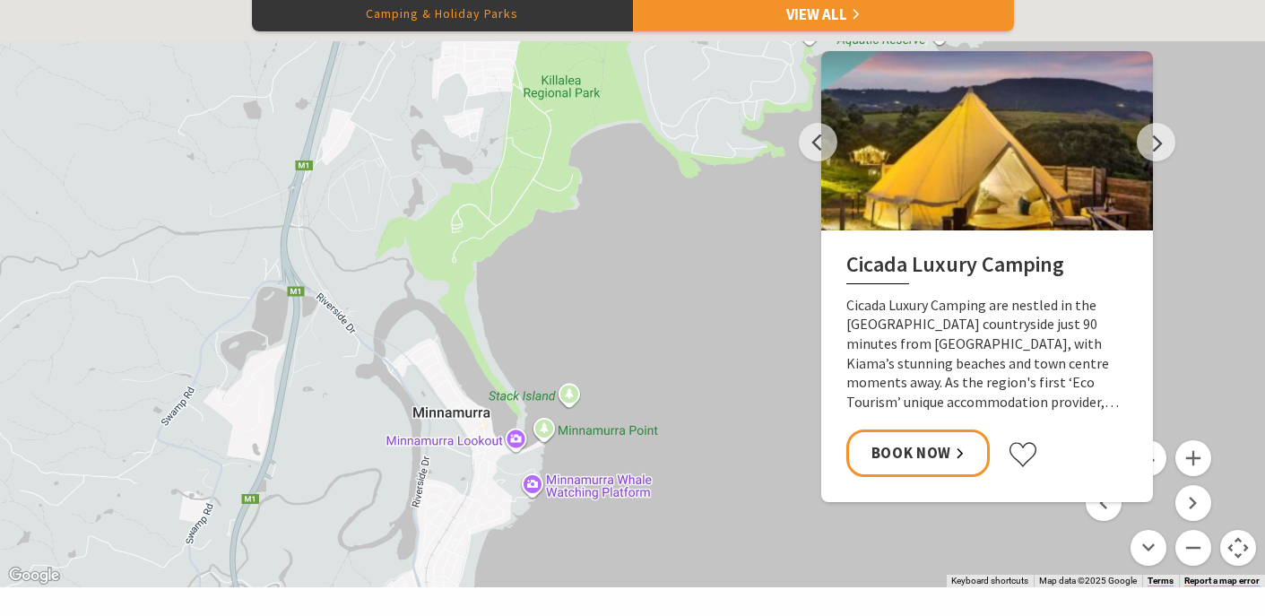
drag, startPoint x: 667, startPoint y: 201, endPoint x: 685, endPoint y: 509, distance: 308.1
click at [685, 509] on div "Cicada Luxury Camping [GEOGRAPHIC_DATA] BIG4 [GEOGRAPHIC_DATA] [GEOGRAPHIC_DATA…" at bounding box center [632, 265] width 1265 height 646
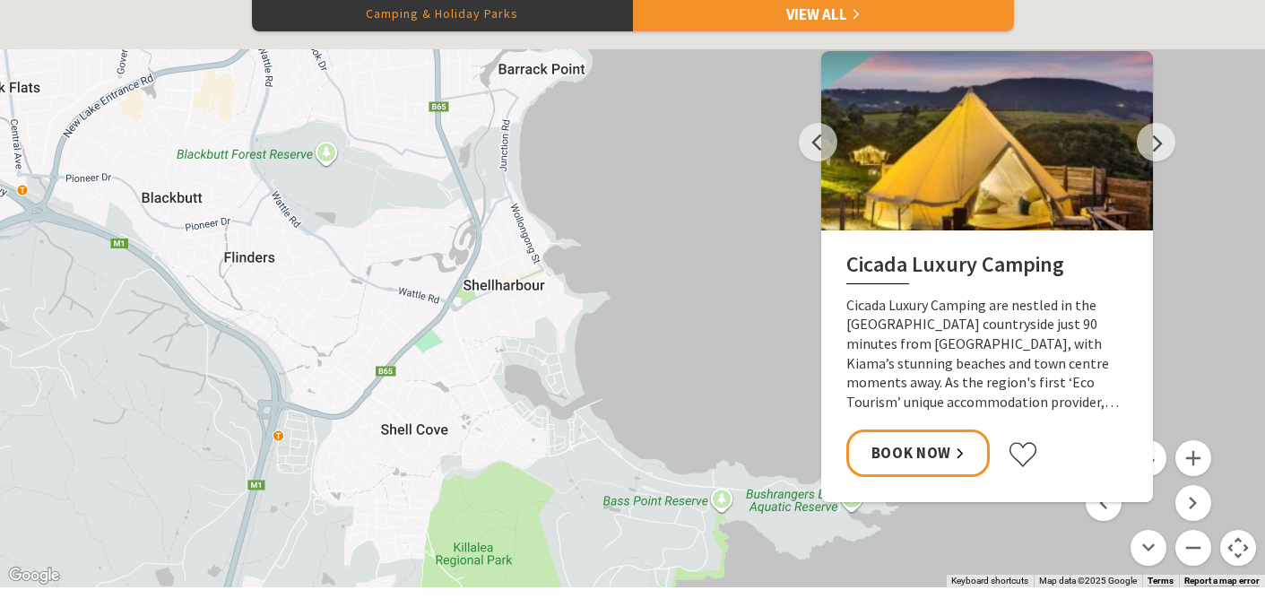
drag, startPoint x: 664, startPoint y: 381, endPoint x: 561, endPoint y: 690, distance: 325.3
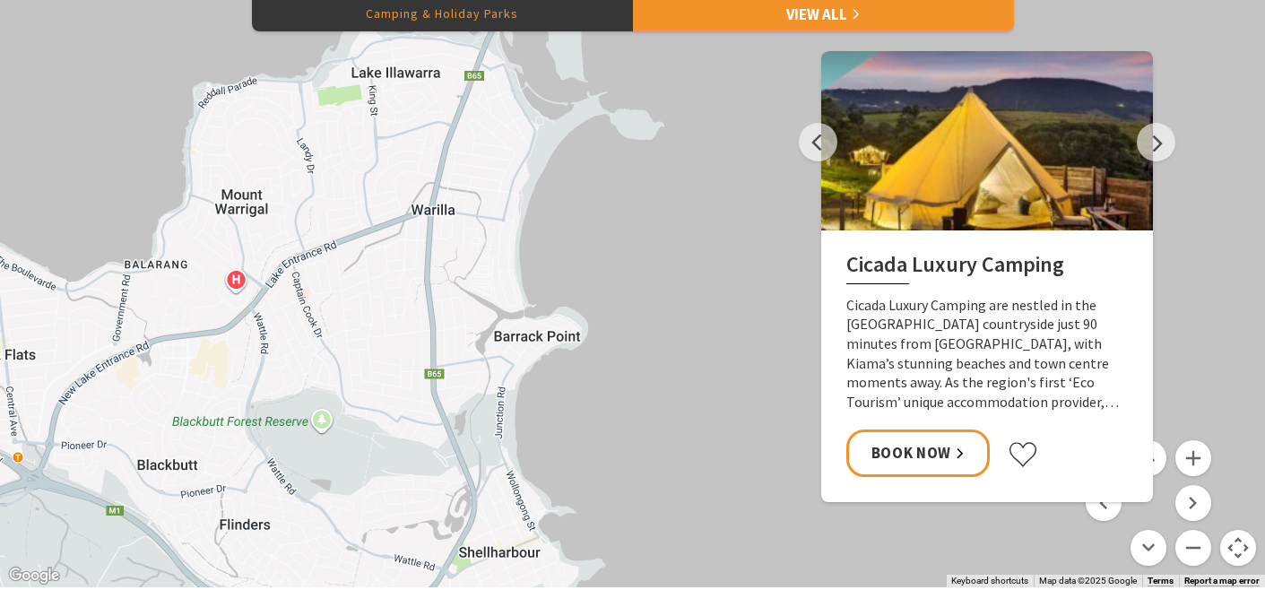
drag, startPoint x: 614, startPoint y: 255, endPoint x: 623, endPoint y: 530, distance: 275.5
click at [623, 530] on div "Cicada Luxury Camping [GEOGRAPHIC_DATA] BIG4 [GEOGRAPHIC_DATA] [GEOGRAPHIC_DATA…" at bounding box center [632, 265] width 1265 height 646
